Goal: Transaction & Acquisition: Purchase product/service

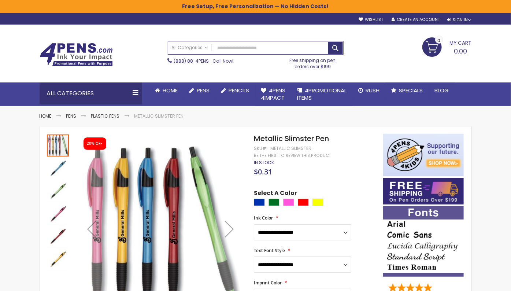
click at [313, 135] on span "Metallic Slimster Pen" at bounding box center [291, 138] width 75 height 10
copy div "Metallic Slimster Pen"
click at [281, 48] on input "Search" at bounding box center [255, 47] width 175 height 13
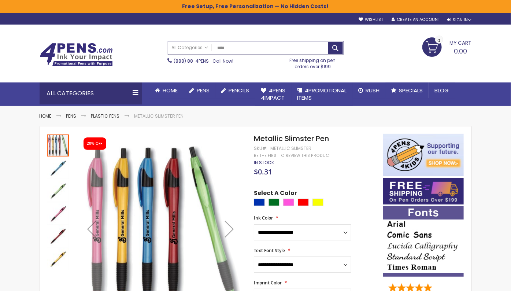
type input "******"
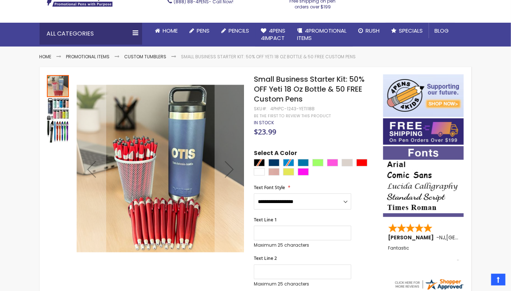
scroll to position [60, 0]
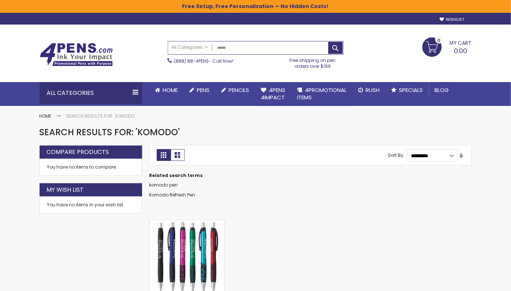
click at [183, 236] on img at bounding box center [187, 257] width 74 height 74
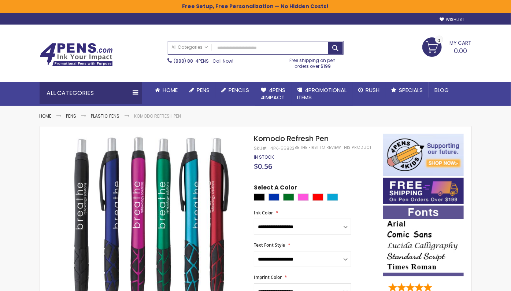
click at [284, 149] on div "4PK-55823" at bounding box center [282, 148] width 24 height 6
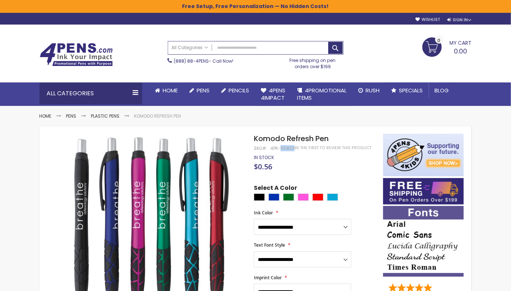
click at [284, 149] on div "4PK-55823" at bounding box center [282, 148] width 24 height 6
copy div "55823"
click at [305, 140] on span "Komodo Refresh Pen" at bounding box center [291, 138] width 75 height 10
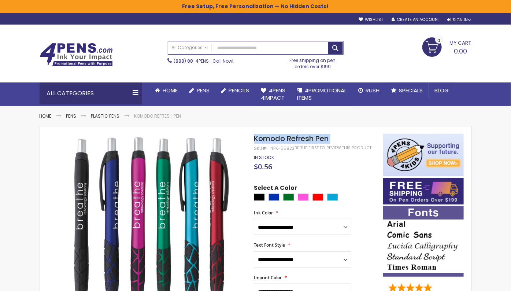
click at [305, 140] on span "Komodo Refresh Pen" at bounding box center [291, 138] width 75 height 10
copy div "Komodo Refresh Pen"
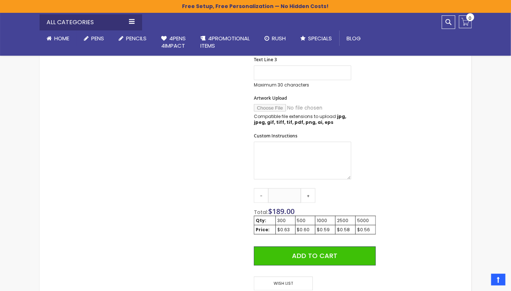
scroll to position [330, 0]
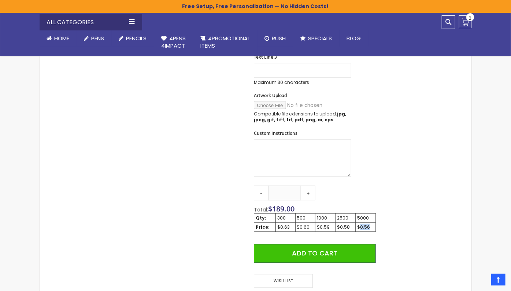
drag, startPoint x: 372, startPoint y: 228, endPoint x: 360, endPoint y: 227, distance: 12.1
click at [360, 227] on div "$0.56" at bounding box center [365, 227] width 17 height 6
copy div "0.56"
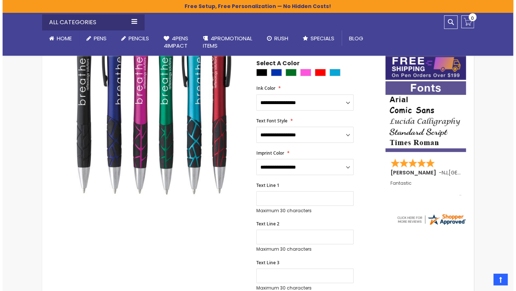
scroll to position [0, 0]
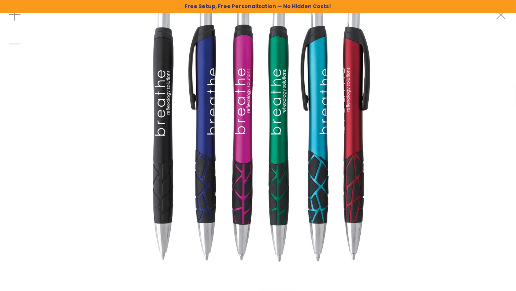
copy div "0.56"
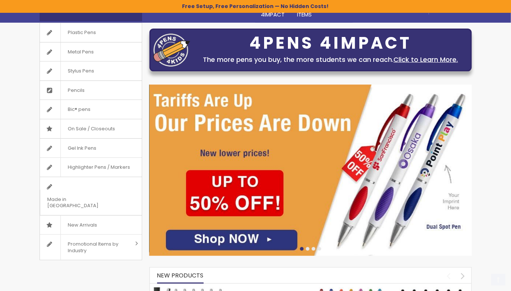
scroll to position [135, 0]
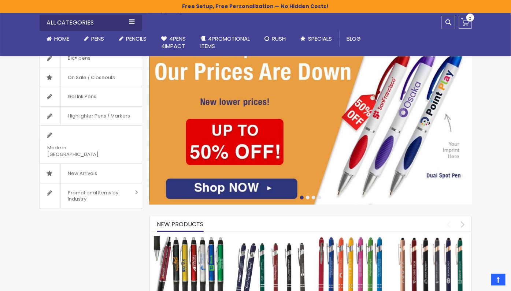
click at [308, 200] on div at bounding box center [310, 198] width 322 height 6
click at [308, 199] on div at bounding box center [310, 198] width 322 height 6
click at [308, 197] on div at bounding box center [308, 198] width 4 height 4
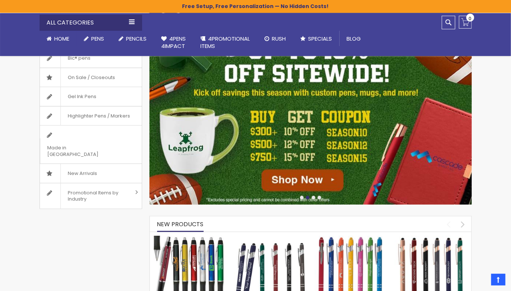
click at [320, 198] on div at bounding box center [319, 198] width 4 height 4
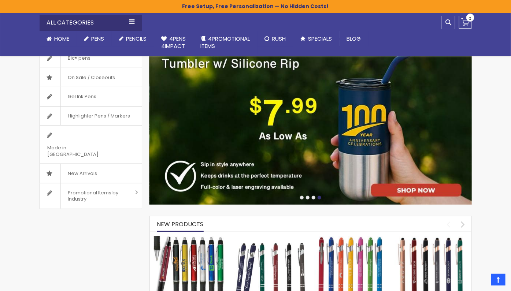
click at [312, 197] on div at bounding box center [314, 198] width 4 height 4
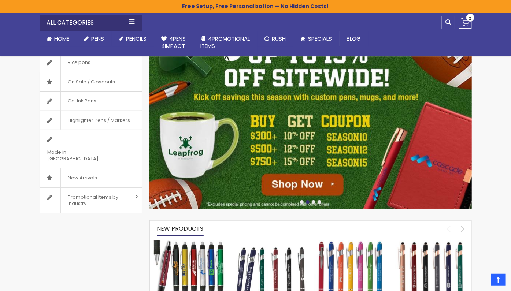
scroll to position [132, 0]
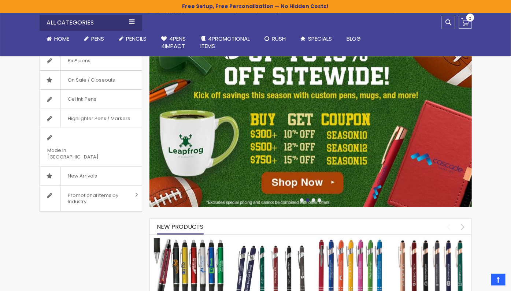
click at [315, 200] on div at bounding box center [310, 201] width 322 height 6
click at [314, 200] on div at bounding box center [314, 200] width 4 height 4
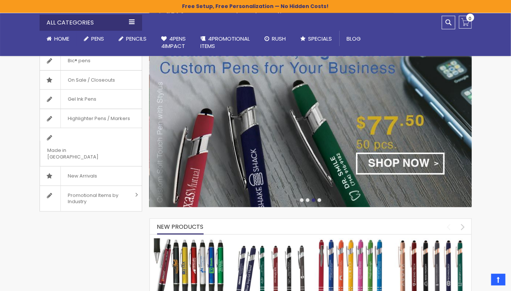
click at [318, 200] on div at bounding box center [319, 200] width 4 height 4
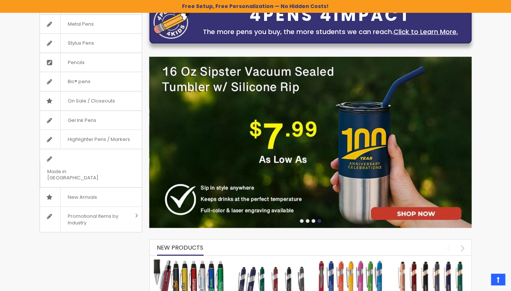
scroll to position [104, 0]
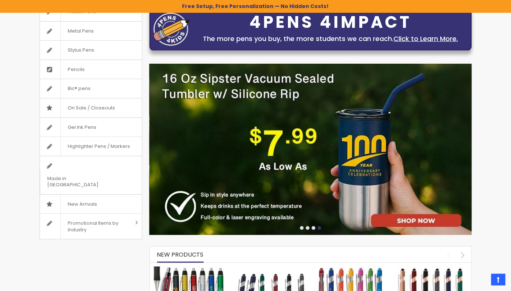
click at [313, 227] on div at bounding box center [314, 228] width 4 height 4
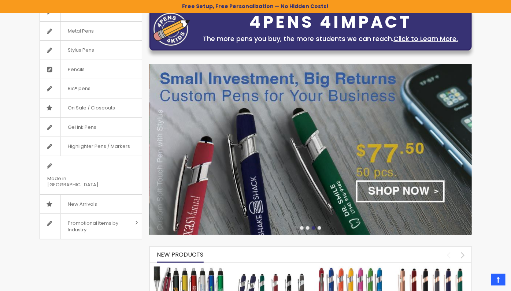
click at [319, 228] on div at bounding box center [319, 228] width 4 height 4
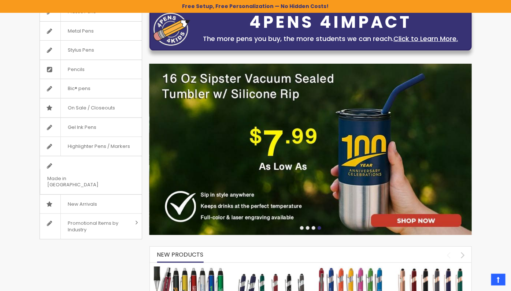
click at [307, 228] on div at bounding box center [308, 228] width 4 height 4
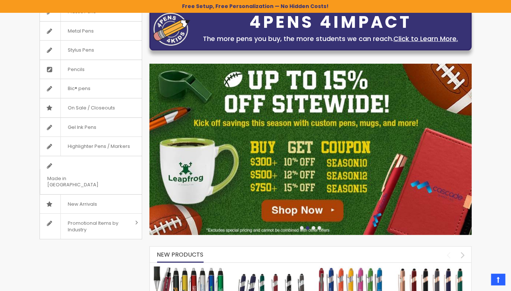
click at [301, 227] on div at bounding box center [302, 228] width 4 height 4
